Goal: Information Seeking & Learning: Learn about a topic

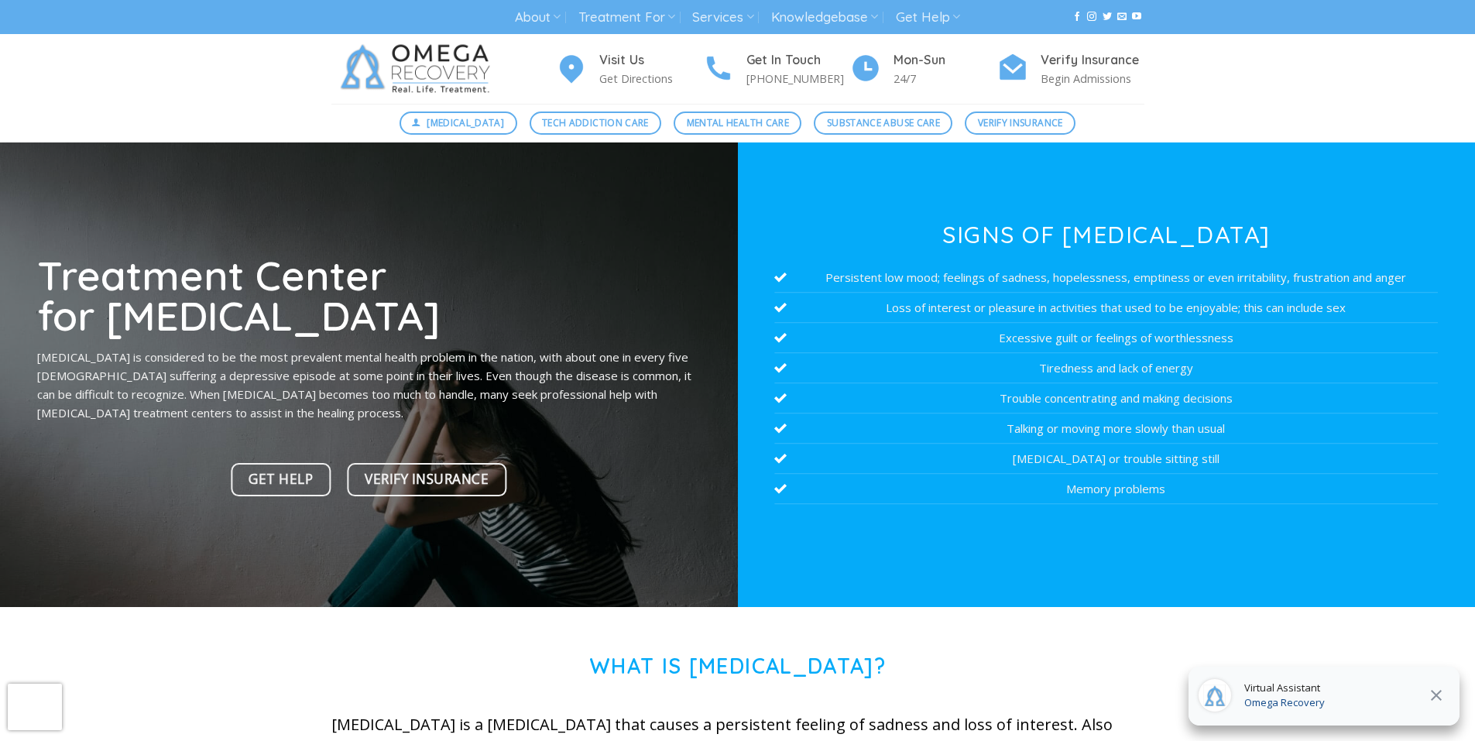
click at [559, 375] on p "[MEDICAL_DATA] is considered to be the most prevalent mental health problem in …" at bounding box center [368, 385] width 663 height 74
click at [695, 286] on h1 "Treatment Center for [MEDICAL_DATA]" at bounding box center [368, 295] width 663 height 81
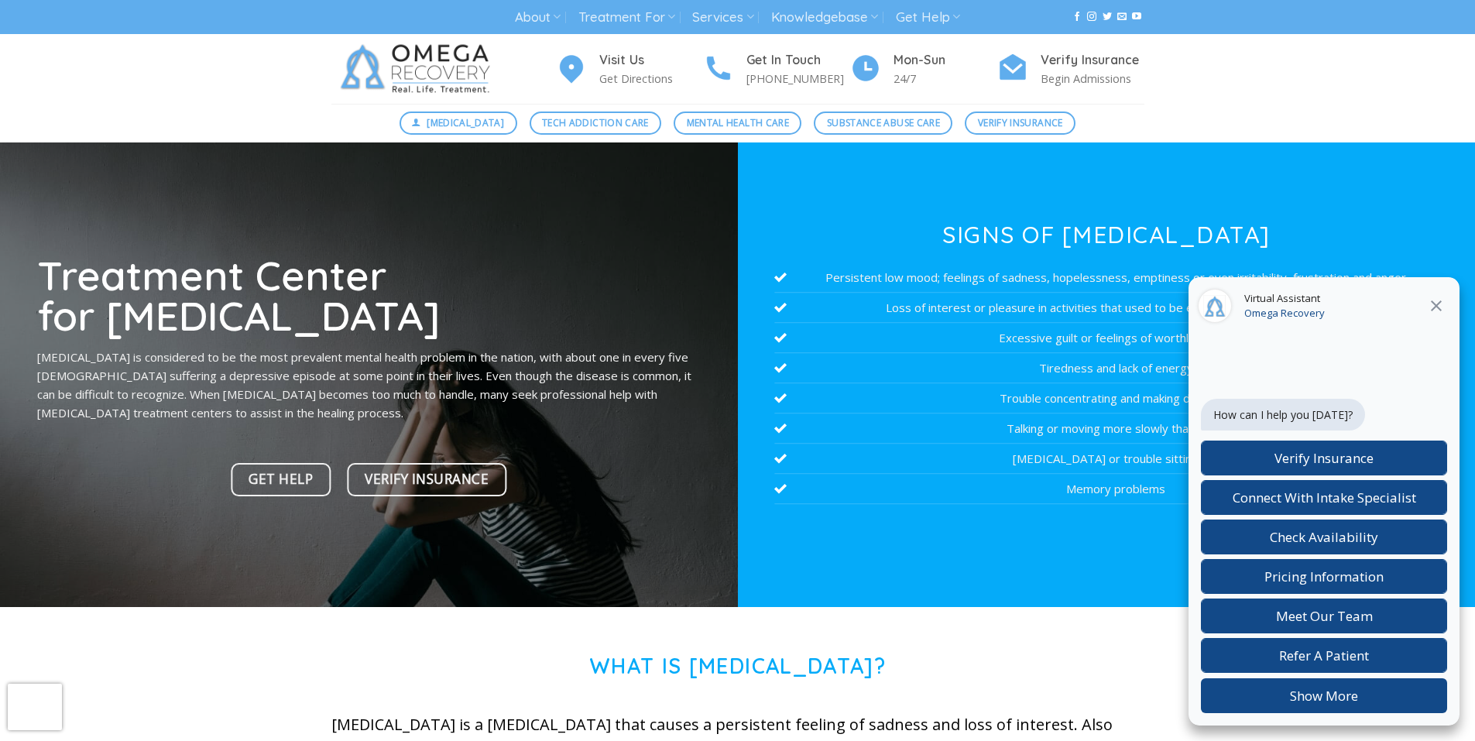
click at [382, 206] on div at bounding box center [369, 374] width 738 height 464
click at [180, 512] on div at bounding box center [369, 374] width 738 height 464
click at [180, 513] on div at bounding box center [369, 374] width 738 height 464
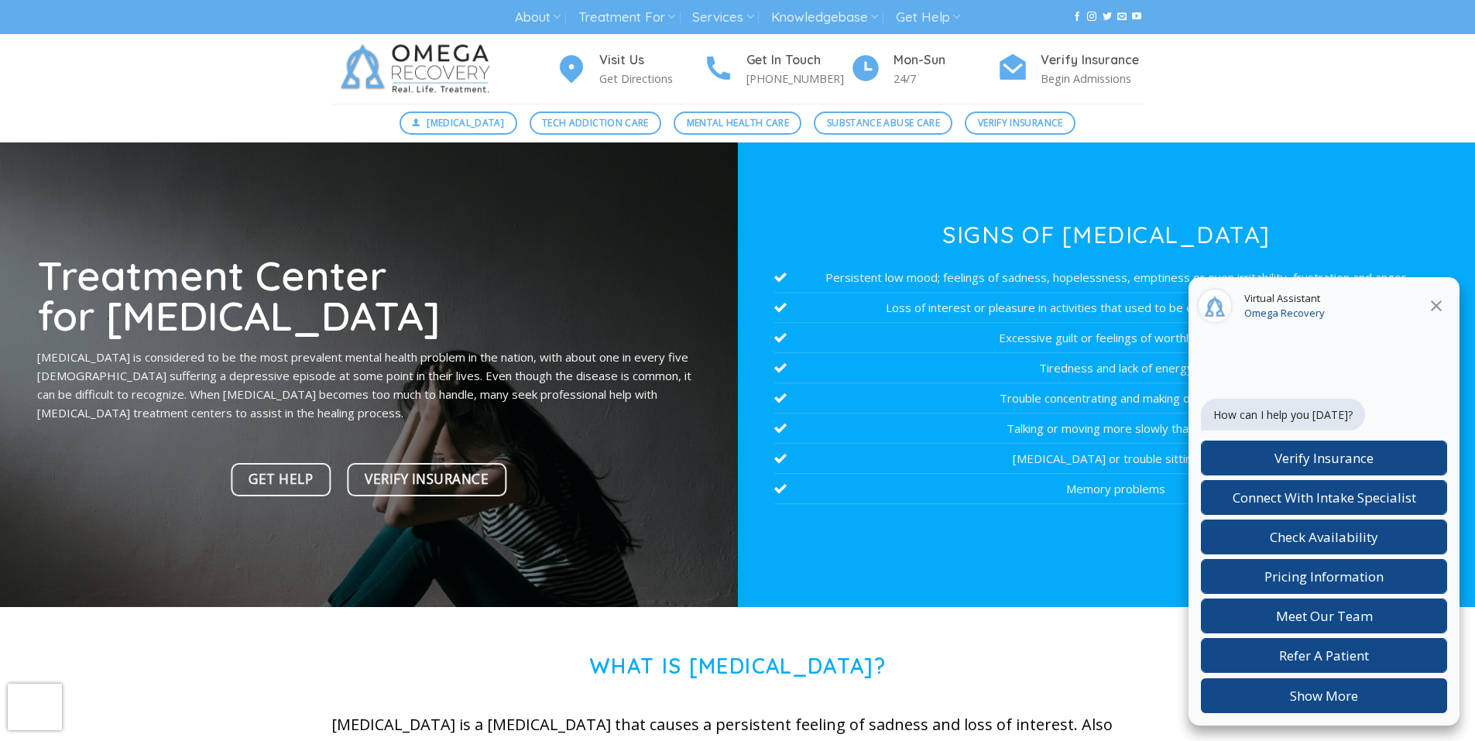
click at [180, 515] on div at bounding box center [369, 374] width 738 height 464
click at [180, 516] on div at bounding box center [369, 374] width 738 height 464
click at [180, 514] on div at bounding box center [369, 374] width 738 height 464
click at [180, 515] on div at bounding box center [369, 374] width 738 height 464
click at [180, 512] on div at bounding box center [369, 374] width 738 height 464
